Goal: Find contact information: Find contact information

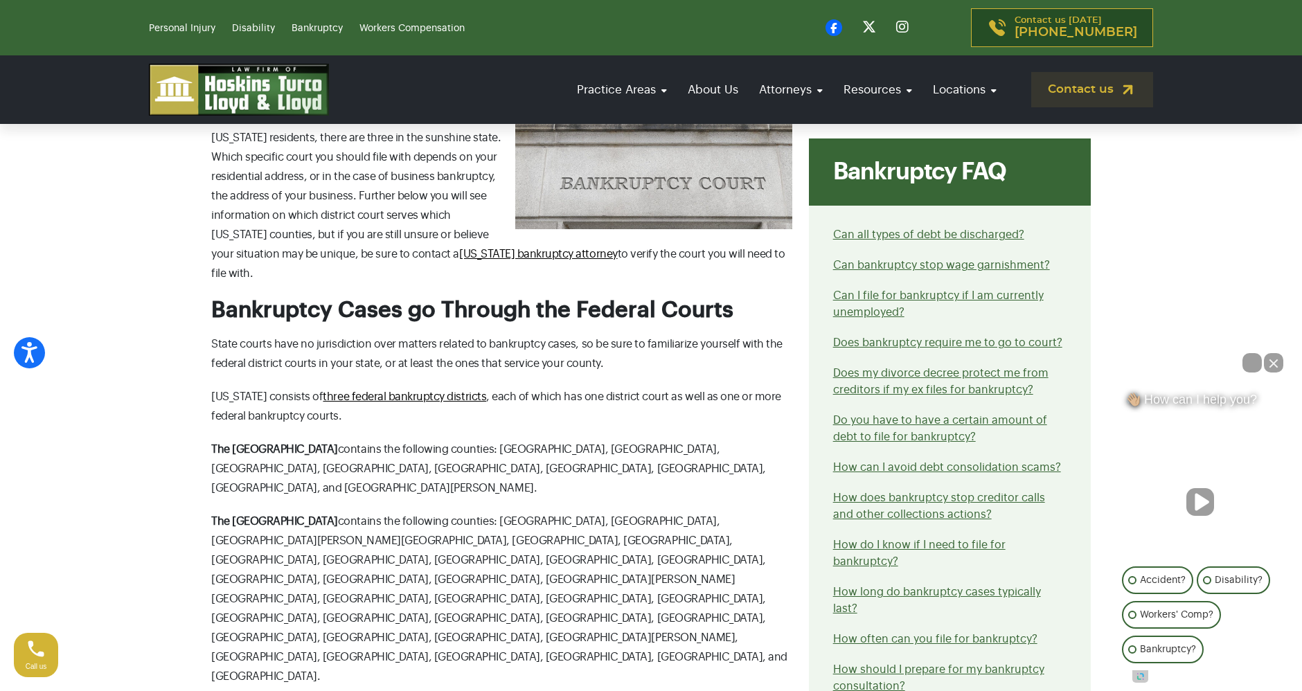
scroll to position [859, 0]
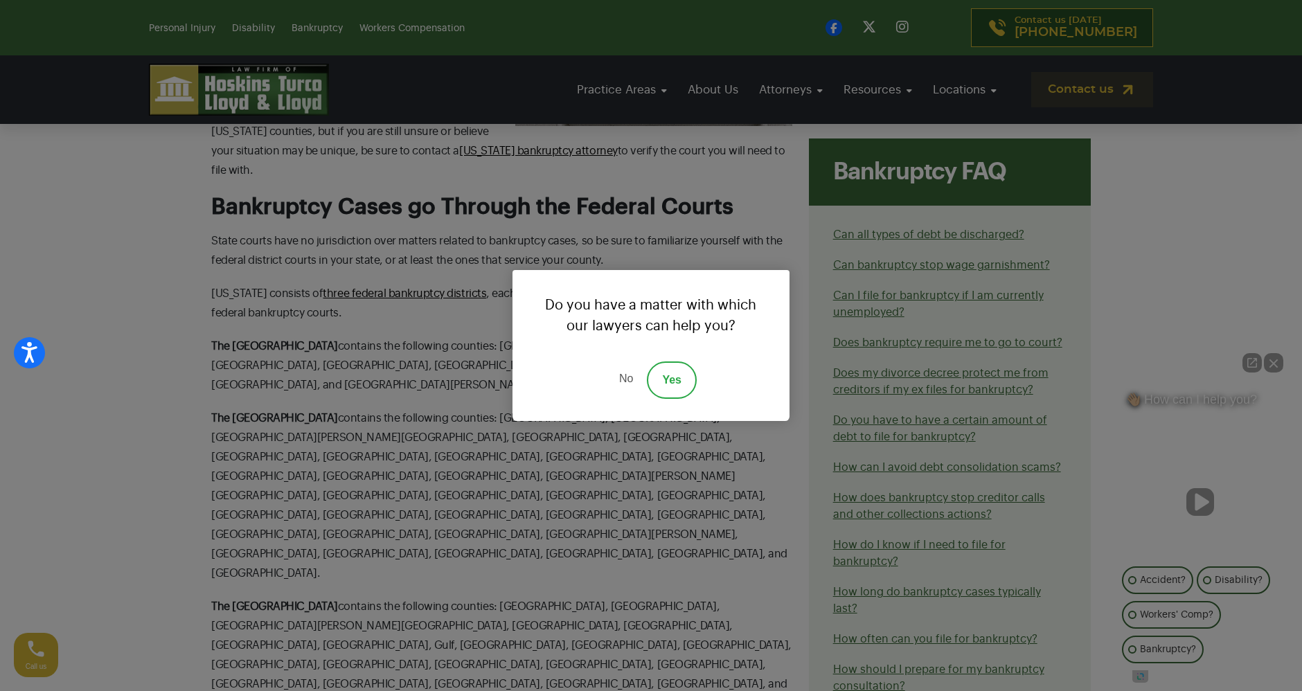
click at [627, 377] on link "No" at bounding box center [626, 379] width 42 height 37
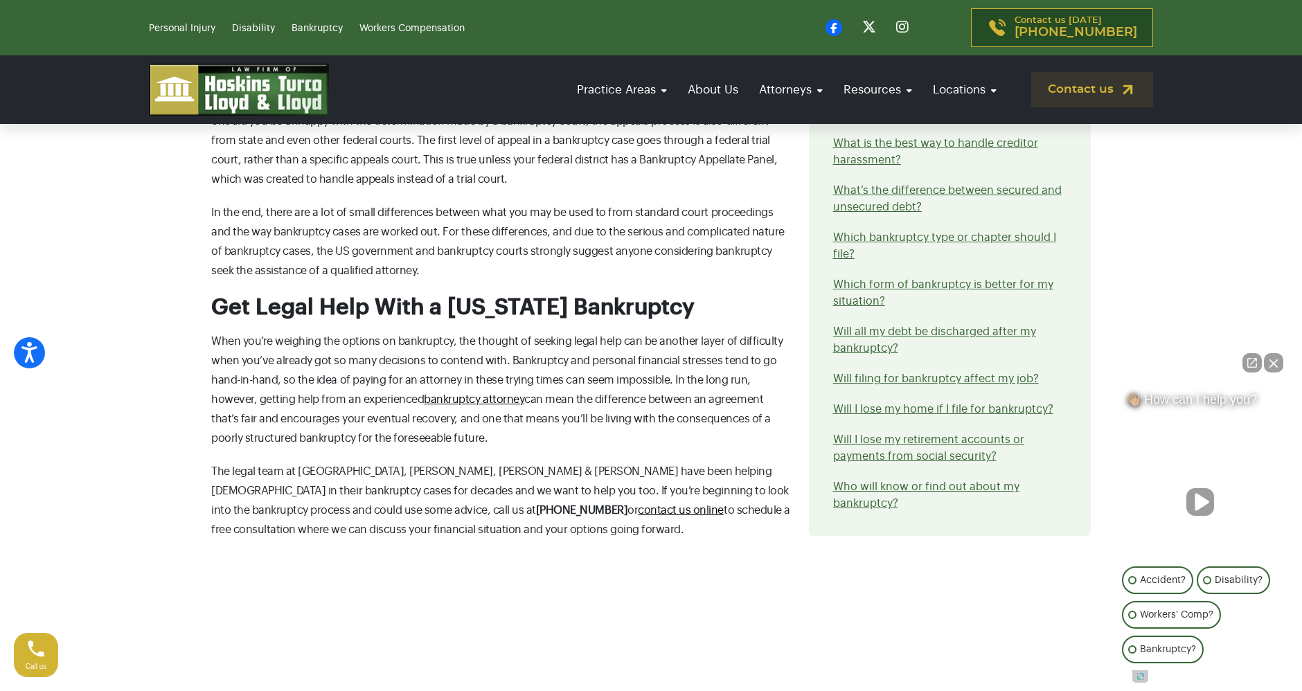
scroll to position [1937, 0]
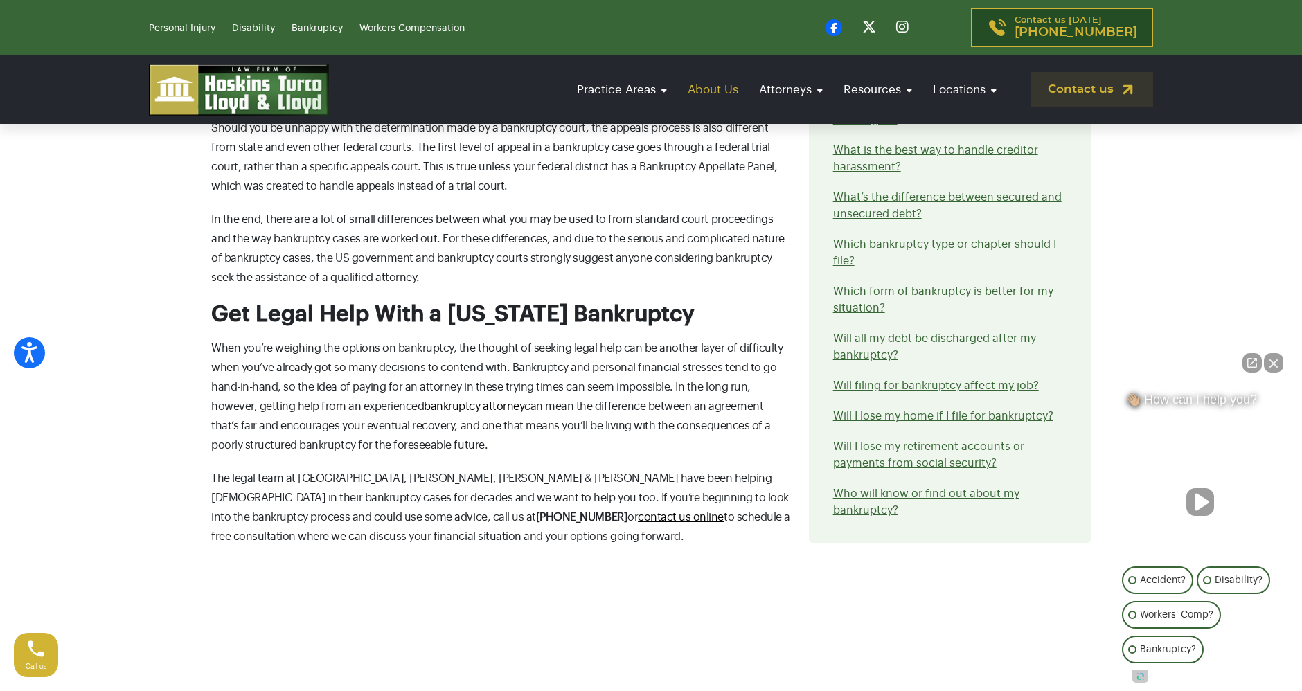
click at [717, 90] on link "About Us" at bounding box center [713, 89] width 64 height 39
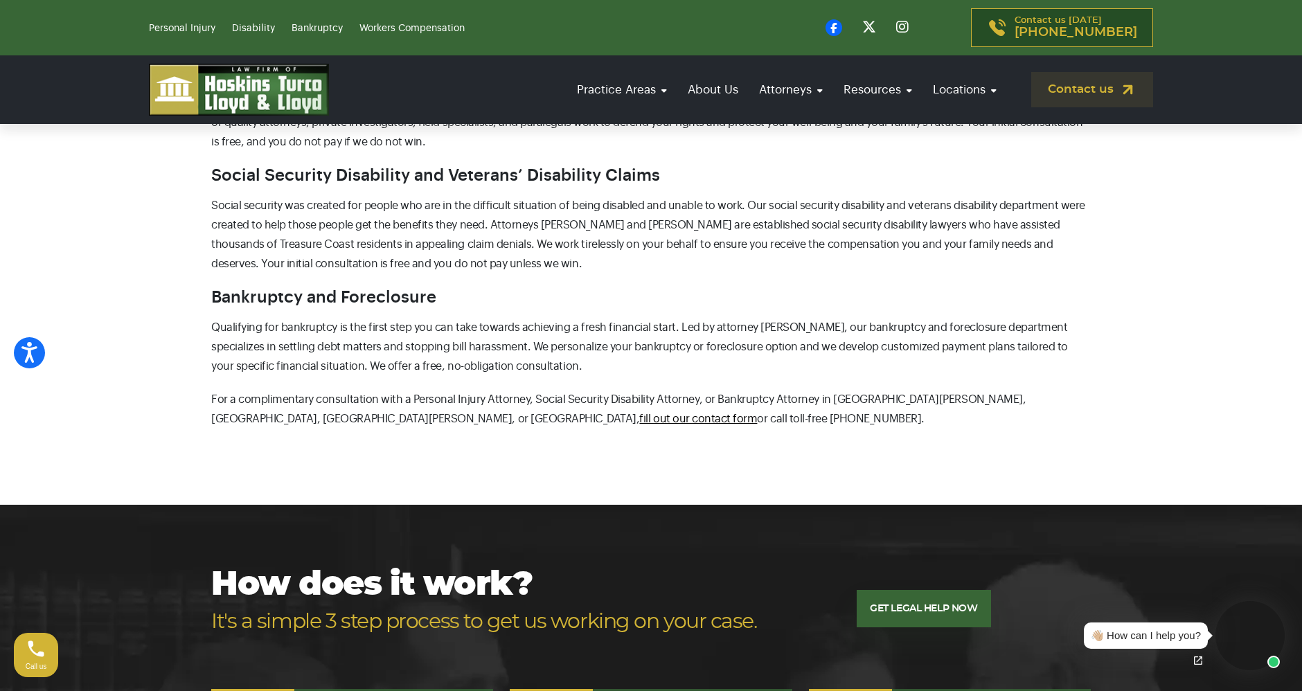
scroll to position [769, 0]
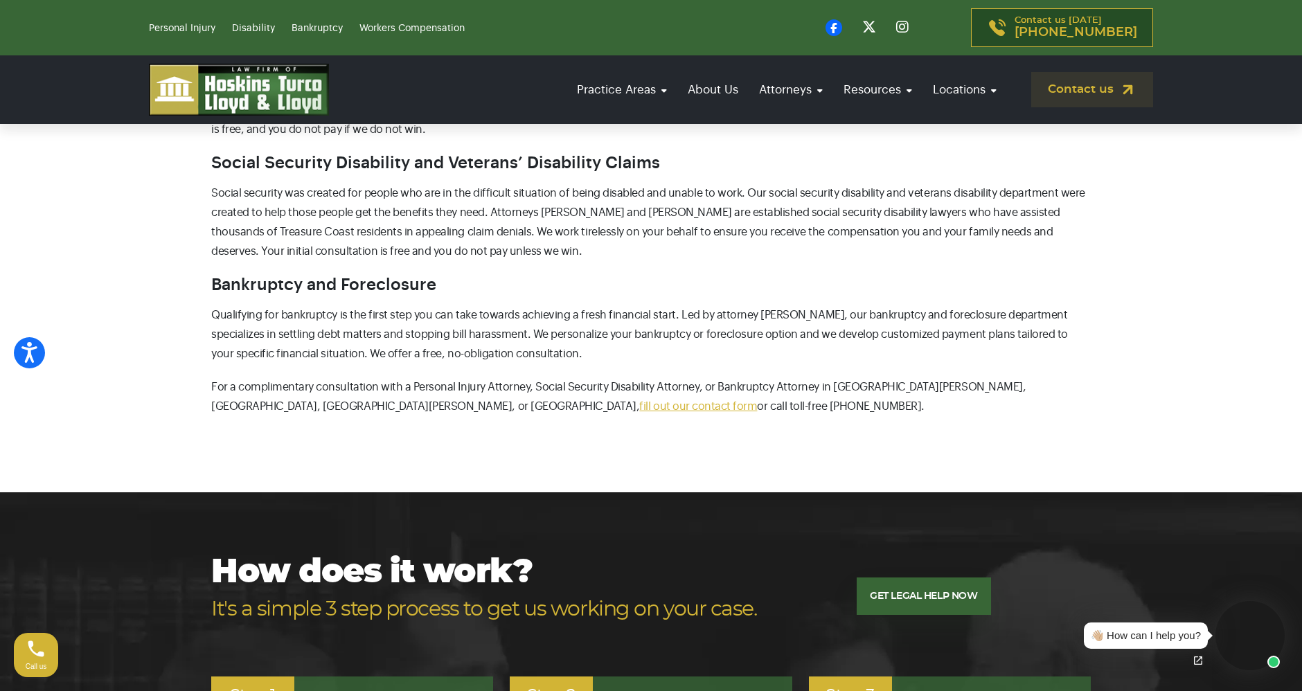
click at [639, 405] on link "fill out our contact form" at bounding box center [698, 406] width 118 height 11
